Goal: Transaction & Acquisition: Purchase product/service

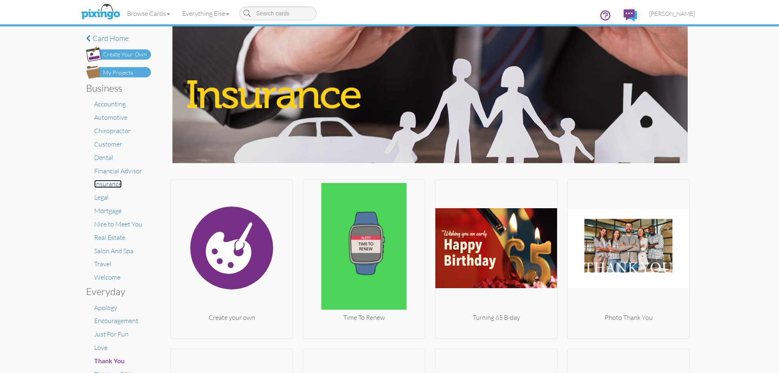
click at [116, 187] on span "Insurance" at bounding box center [108, 184] width 28 height 8
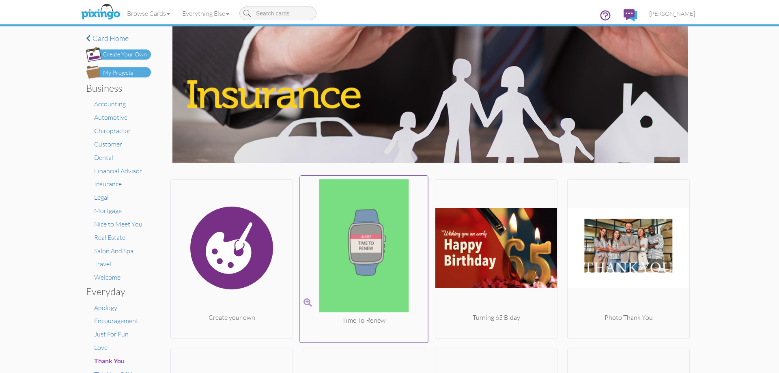
click at [368, 267] on img at bounding box center [364, 247] width 128 height 136
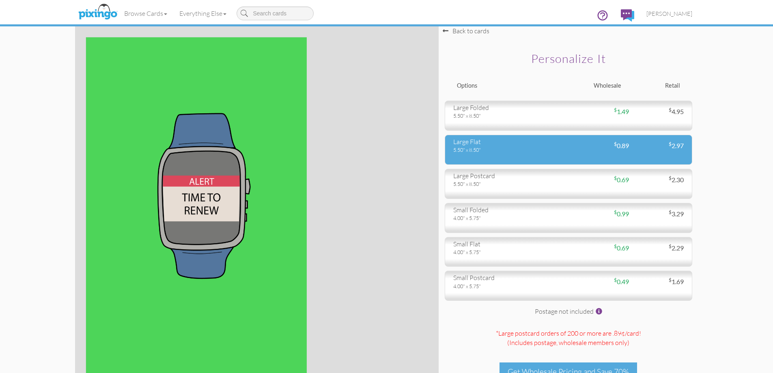
click at [503, 163] on div "large flat 5.50" x 8.50" $ 0.89 $ 2.97" at bounding box center [568, 150] width 247 height 30
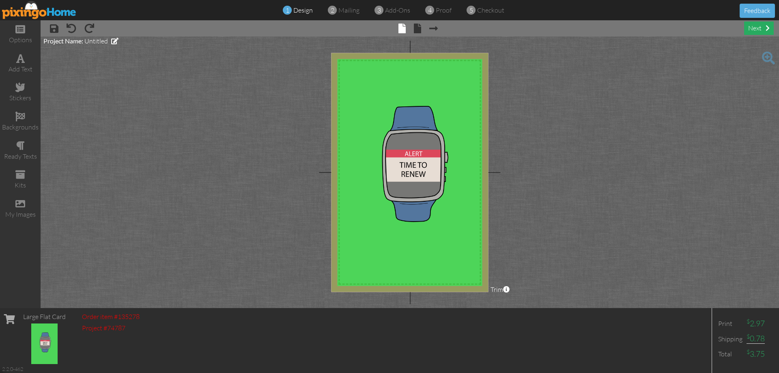
click at [762, 29] on div "next" at bounding box center [759, 27] width 30 height 13
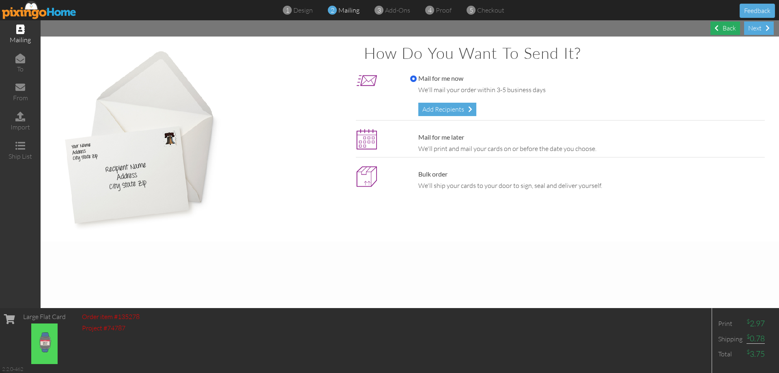
click at [725, 30] on div "Back" at bounding box center [725, 27] width 30 height 13
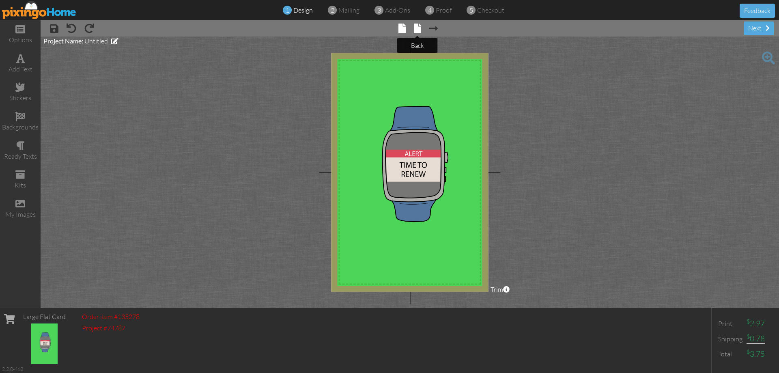
click at [419, 25] on span at bounding box center [417, 29] width 7 height 10
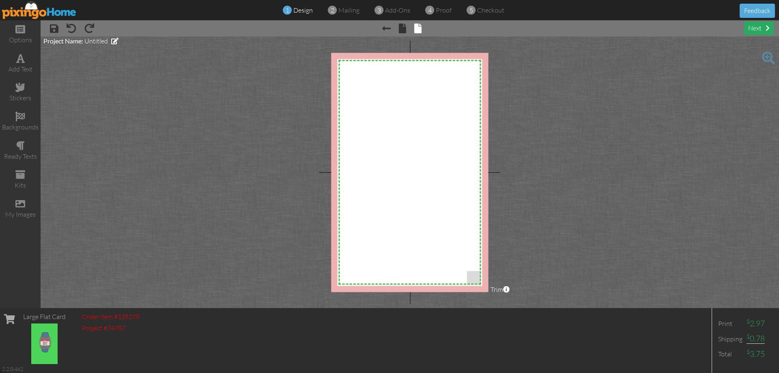
click at [752, 32] on div "next" at bounding box center [759, 27] width 30 height 13
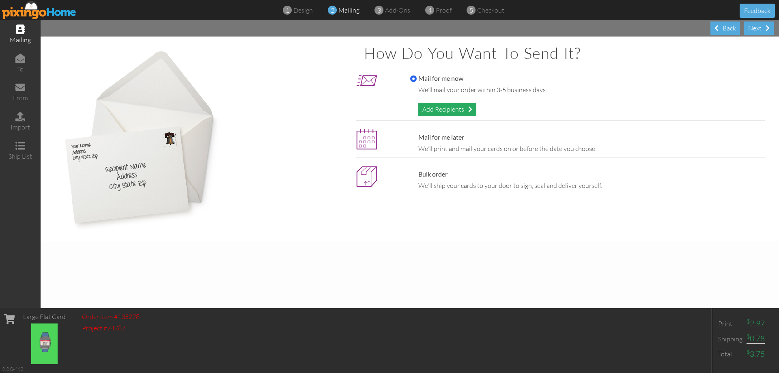
click at [439, 107] on div "Add Recipients" at bounding box center [447, 109] width 58 height 13
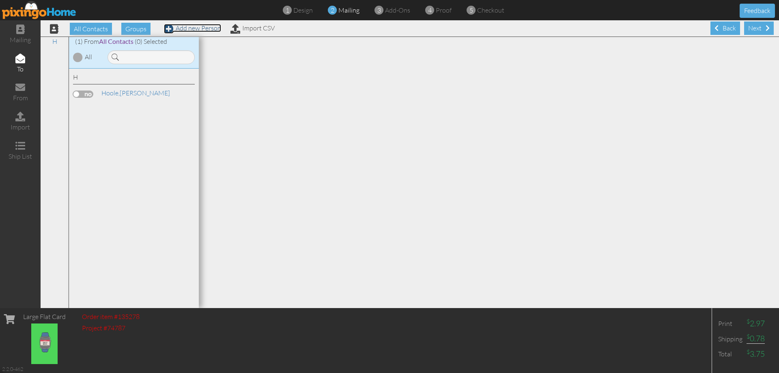
click at [170, 29] on span at bounding box center [169, 29] width 10 height 10
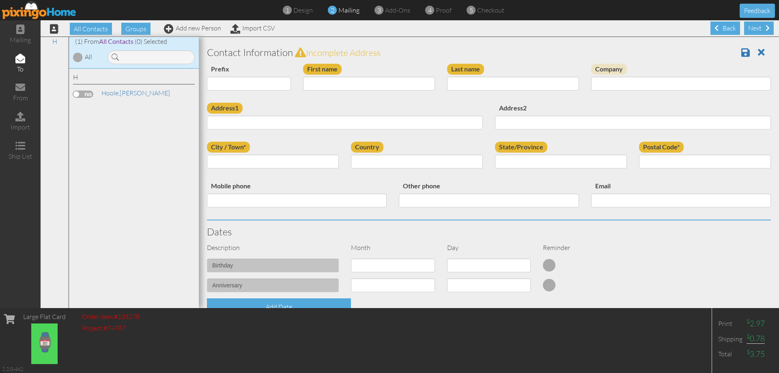
click at [28, 4] on img at bounding box center [39, 10] width 75 height 18
